Goal: Information Seeking & Learning: Learn about a topic

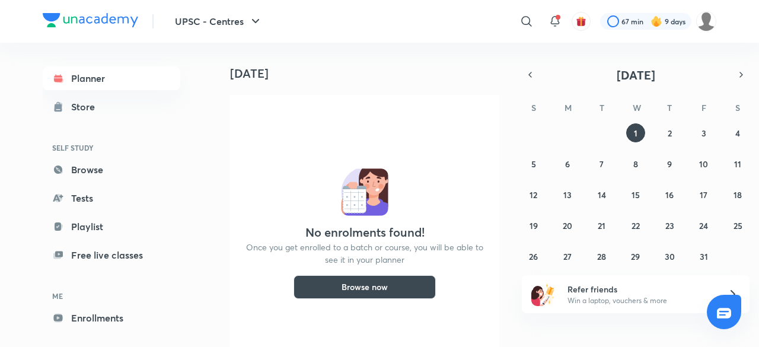
click at [213, 117] on div "[DATE] No enrolments found! Once you get enrolled to a batch or course, you wil…" at bounding box center [359, 195] width 293 height 304
click at [518, 20] on div at bounding box center [526, 21] width 24 height 24
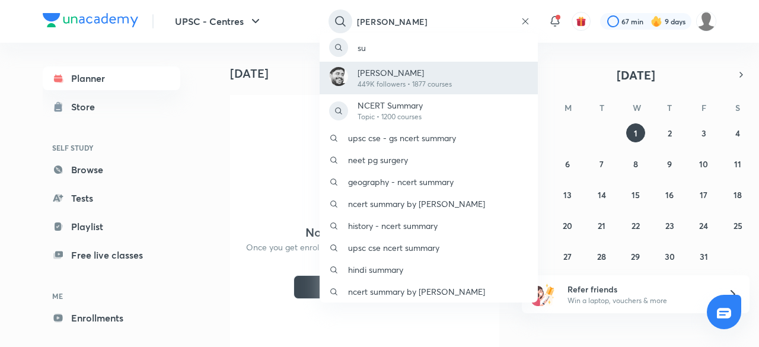
type input "[PERSON_NAME]"
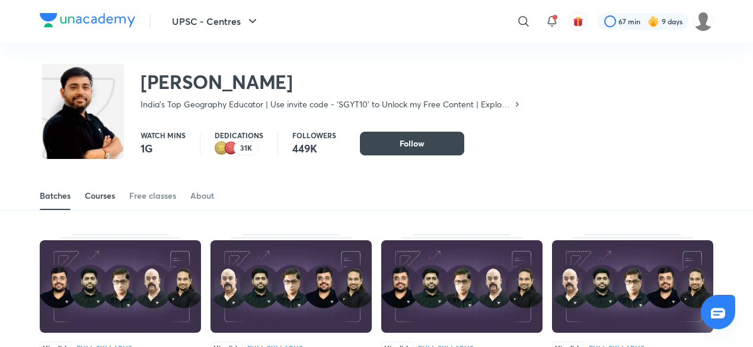
click at [107, 194] on div "Courses" at bounding box center [100, 196] width 30 height 12
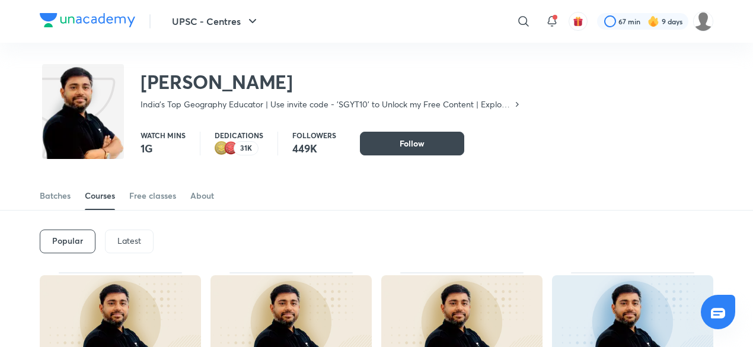
click at [130, 245] on p "Latest" at bounding box center [129, 240] width 24 height 9
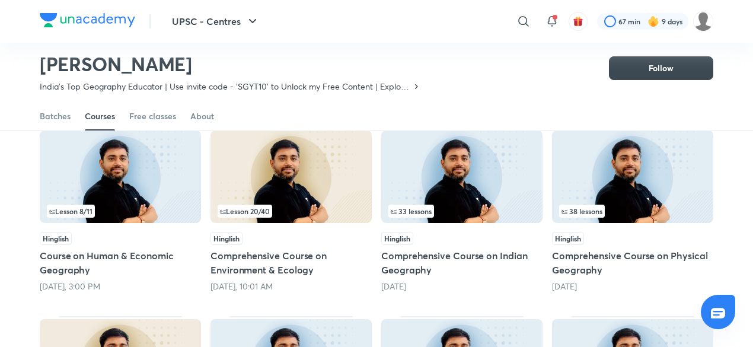
scroll to position [109, 0]
click at [505, 168] on img at bounding box center [461, 176] width 161 height 92
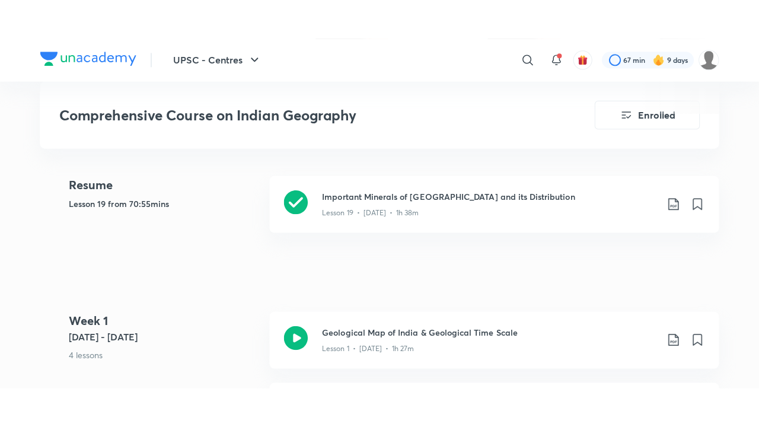
scroll to position [532, 0]
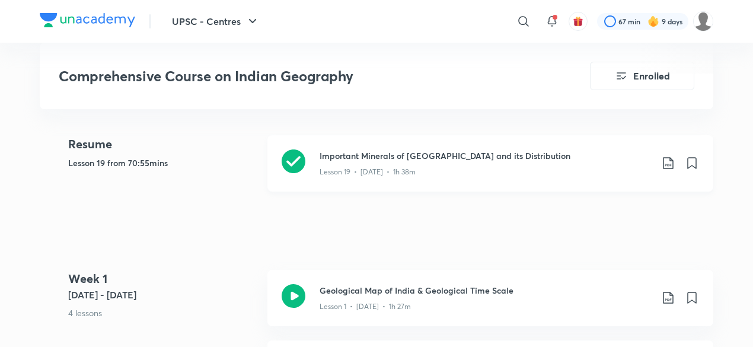
click at [316, 155] on div "Important Minerals of [GEOGRAPHIC_DATA] and its Distribution Lesson 19 • [DATE]…" at bounding box center [490, 163] width 446 height 56
